Goal: Task Accomplishment & Management: Manage account settings

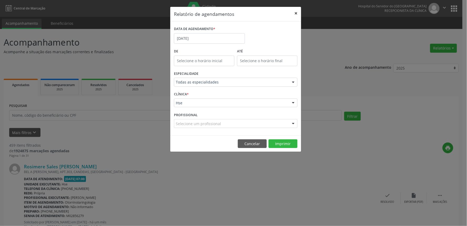
click at [299, 15] on button "×" at bounding box center [296, 13] width 11 height 13
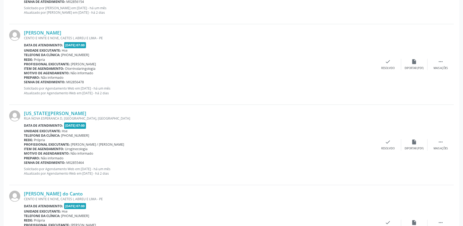
scroll to position [395, 0]
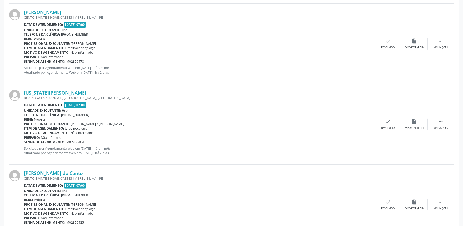
click at [240, 66] on p "Solicitado por Agendamento Web em [DATE] - há um mês Atualizado por Agendamento…" at bounding box center [199, 69] width 351 height 9
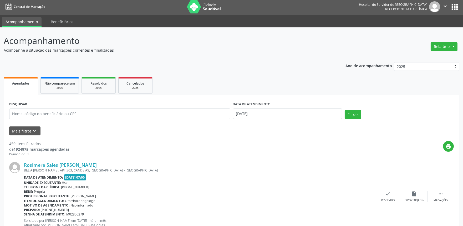
scroll to position [0, 0]
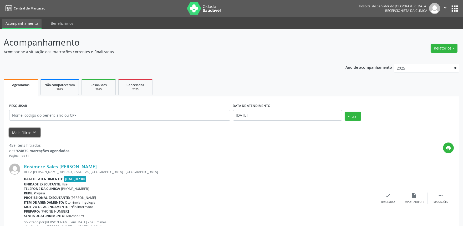
click at [35, 132] on icon "keyboard_arrow_down" at bounding box center [35, 132] width 6 height 6
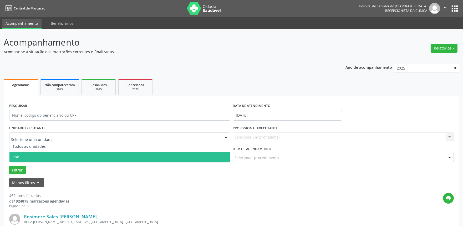
click at [46, 152] on span "Hse" at bounding box center [119, 157] width 221 height 11
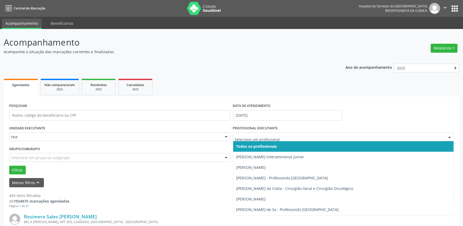
click at [264, 133] on div at bounding box center [343, 136] width 221 height 9
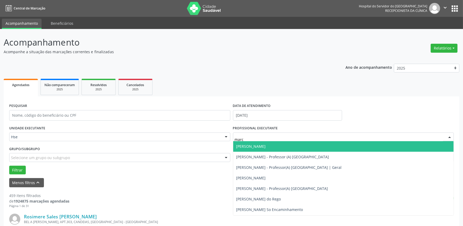
type input "marce"
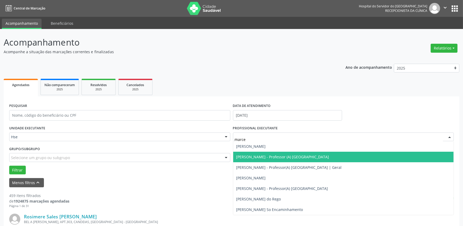
click at [267, 152] on span "[PERSON_NAME] - Professor (A) [GEOGRAPHIC_DATA]" at bounding box center [343, 157] width 221 height 11
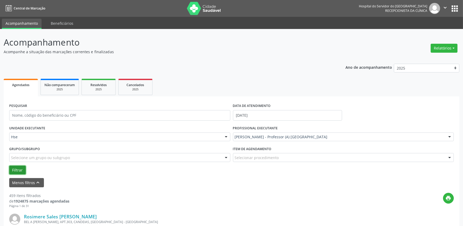
click at [22, 168] on button "Filtrar" at bounding box center [17, 169] width 17 height 9
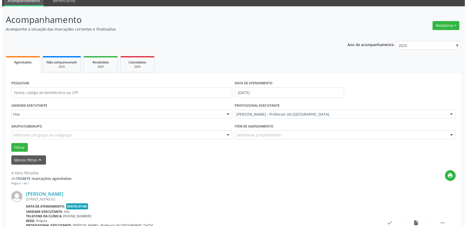
scroll to position [58, 0]
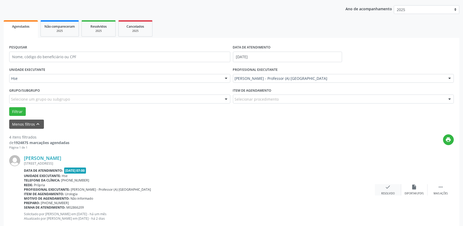
click at [394, 187] on div "check Resolvido" at bounding box center [388, 189] width 26 height 11
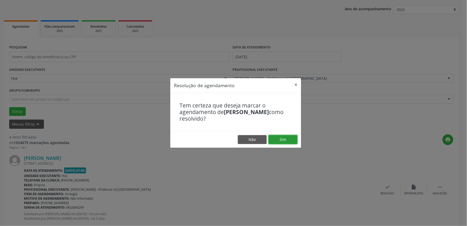
click at [292, 140] on button "Sim" at bounding box center [283, 139] width 29 height 9
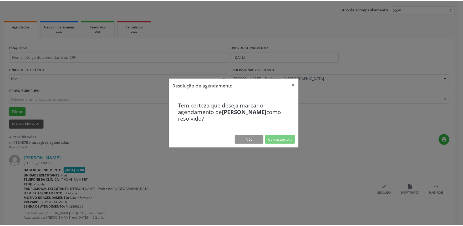
scroll to position [0, 0]
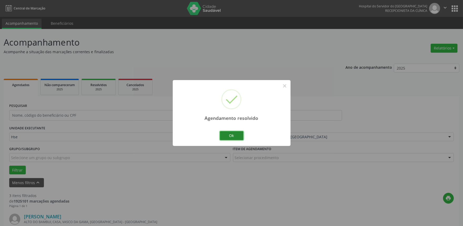
click at [225, 133] on button "Ok" at bounding box center [232, 135] width 24 height 9
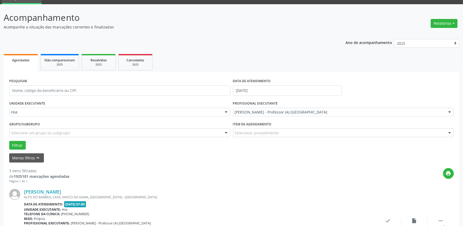
scroll to position [117, 0]
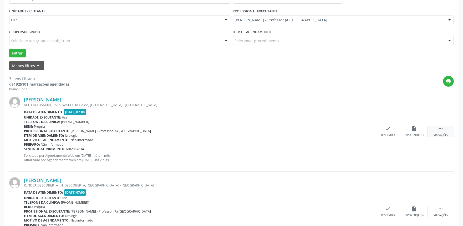
click at [437, 125] on div " Mais ações" at bounding box center [441, 130] width 26 height 11
click at [415, 132] on div "alarm_off Não compareceu" at bounding box center [414, 130] width 26 height 11
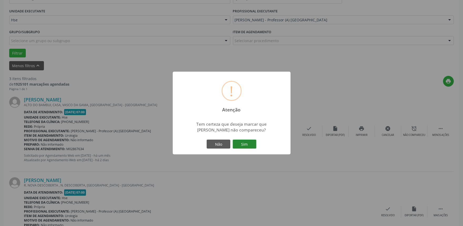
click at [244, 145] on button "Sim" at bounding box center [245, 143] width 24 height 9
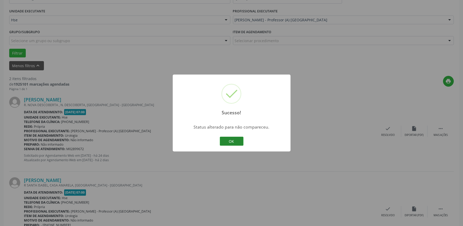
click at [239, 140] on button "OK" at bounding box center [232, 141] width 24 height 9
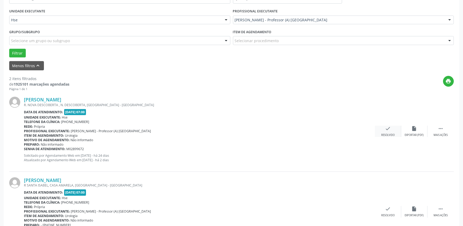
click at [380, 128] on div "check Resolvido" at bounding box center [388, 130] width 26 height 11
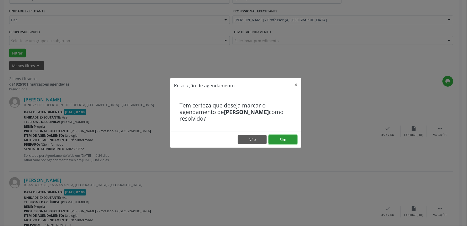
click at [280, 139] on button "Sim" at bounding box center [283, 139] width 29 height 9
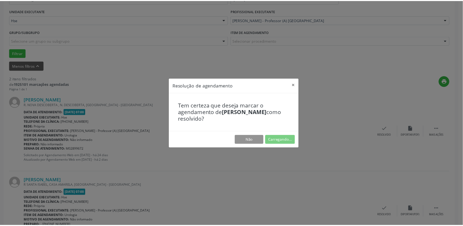
scroll to position [0, 0]
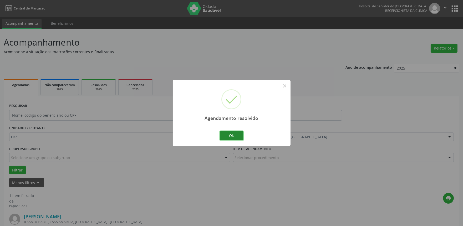
click at [230, 133] on button "Ok" at bounding box center [232, 135] width 24 height 9
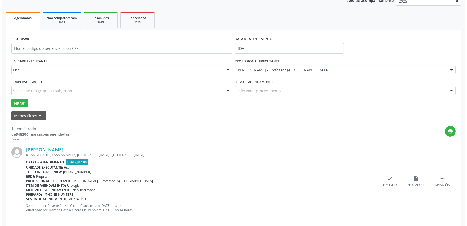
scroll to position [71, 0]
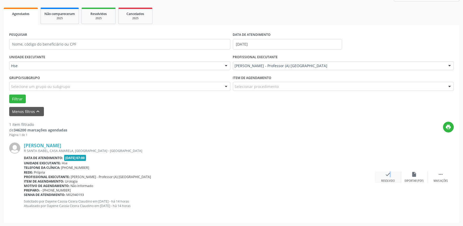
click at [387, 175] on icon "check" at bounding box center [388, 174] width 6 height 6
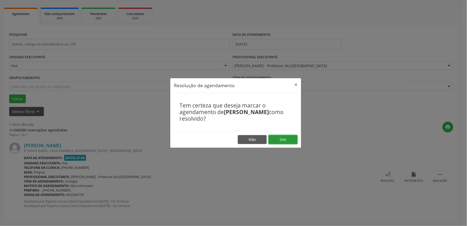
click at [287, 140] on button "Sim" at bounding box center [283, 139] width 29 height 9
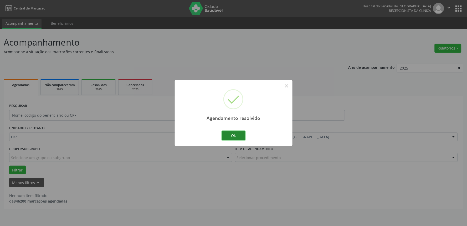
click at [238, 132] on button "Ok" at bounding box center [234, 135] width 24 height 9
